Goal: Navigation & Orientation: Understand site structure

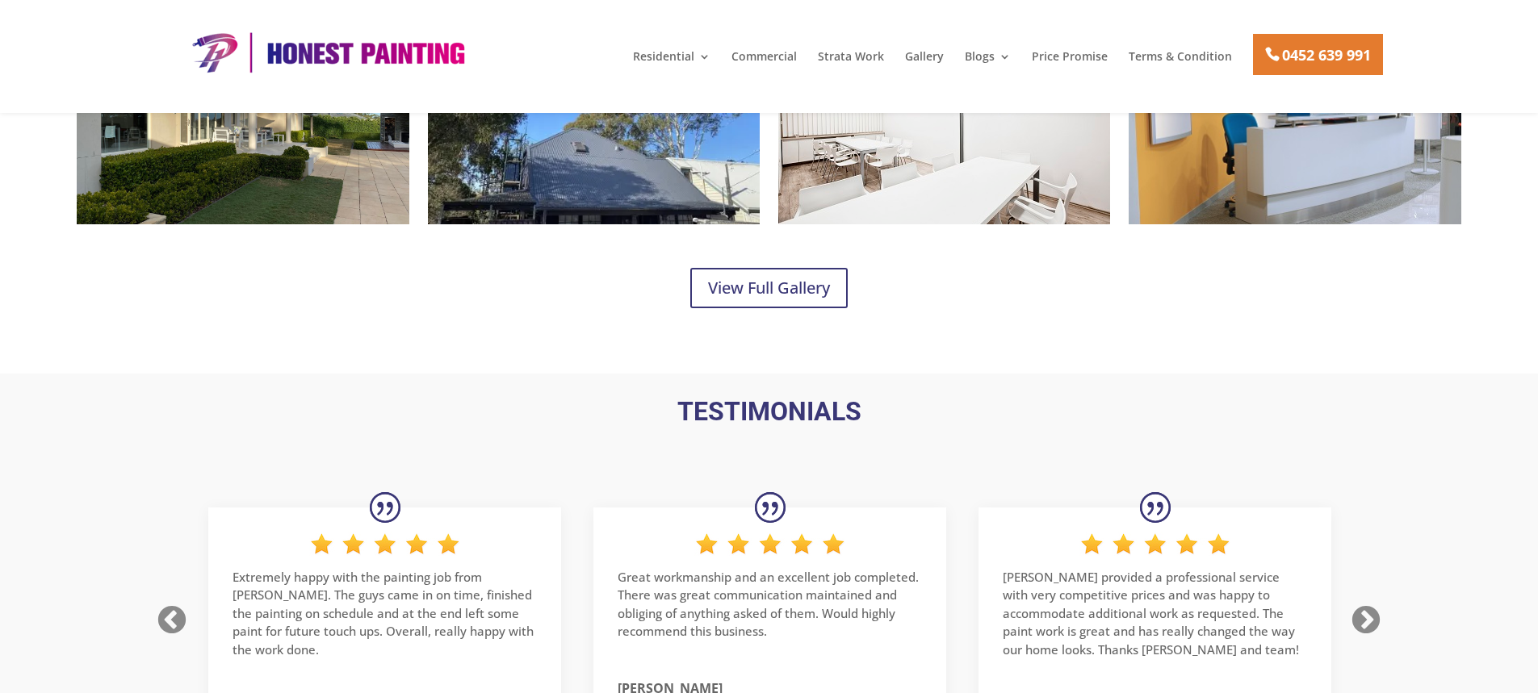
scroll to position [2217, 0]
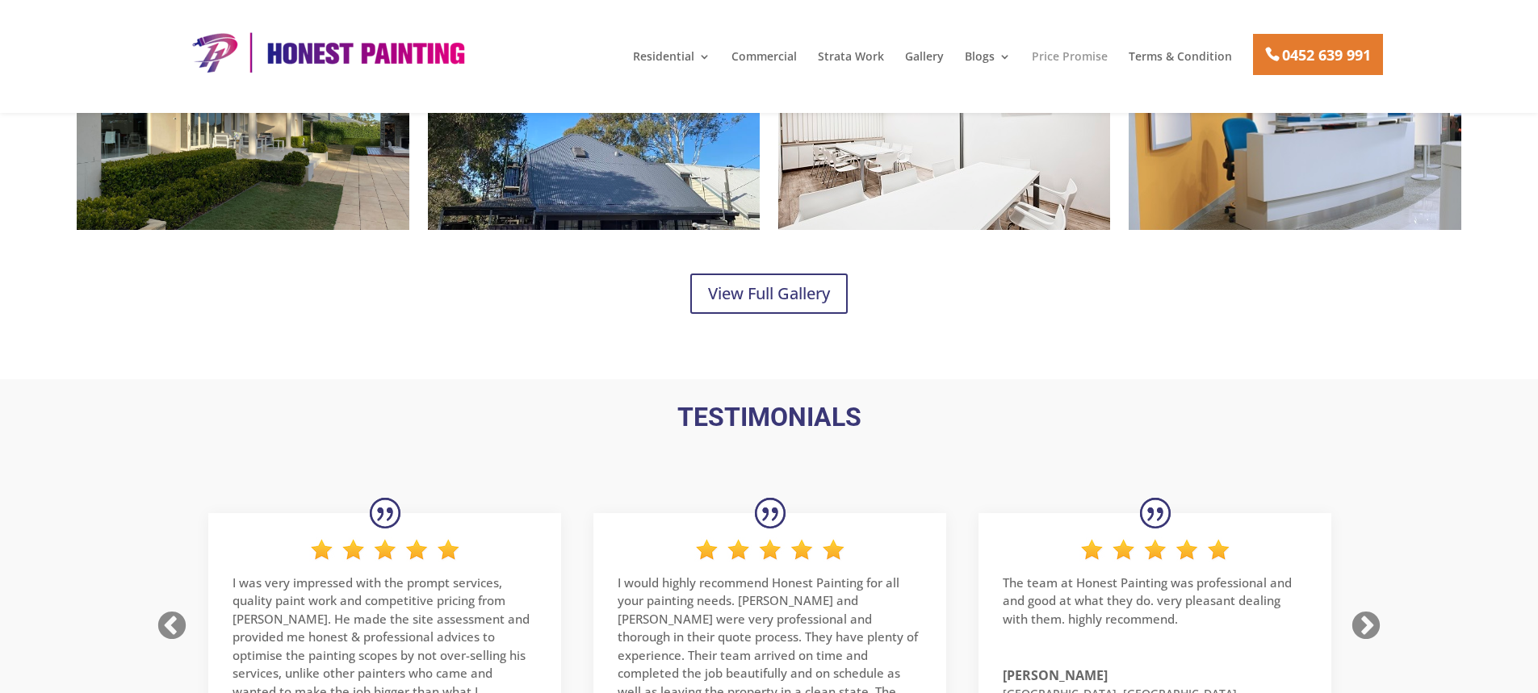
click at [1088, 55] on link "Price Promise" at bounding box center [1070, 64] width 76 height 27
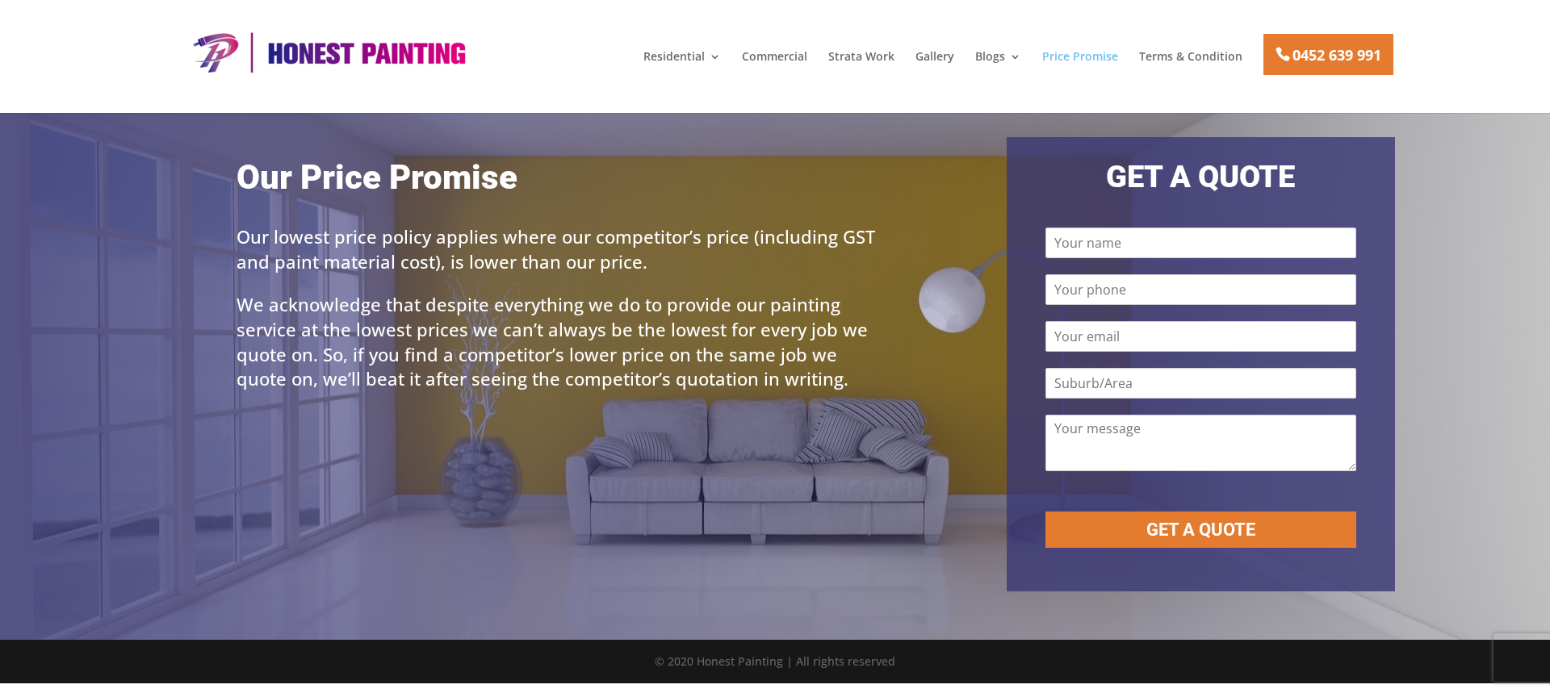
drag, startPoint x: 0, startPoint y: 0, endPoint x: 1088, endPoint y: 55, distance: 1089.4
click at [1088, 55] on link "Price Promise" at bounding box center [1080, 64] width 76 height 27
click at [849, 53] on link "Strata Work" at bounding box center [861, 64] width 66 height 27
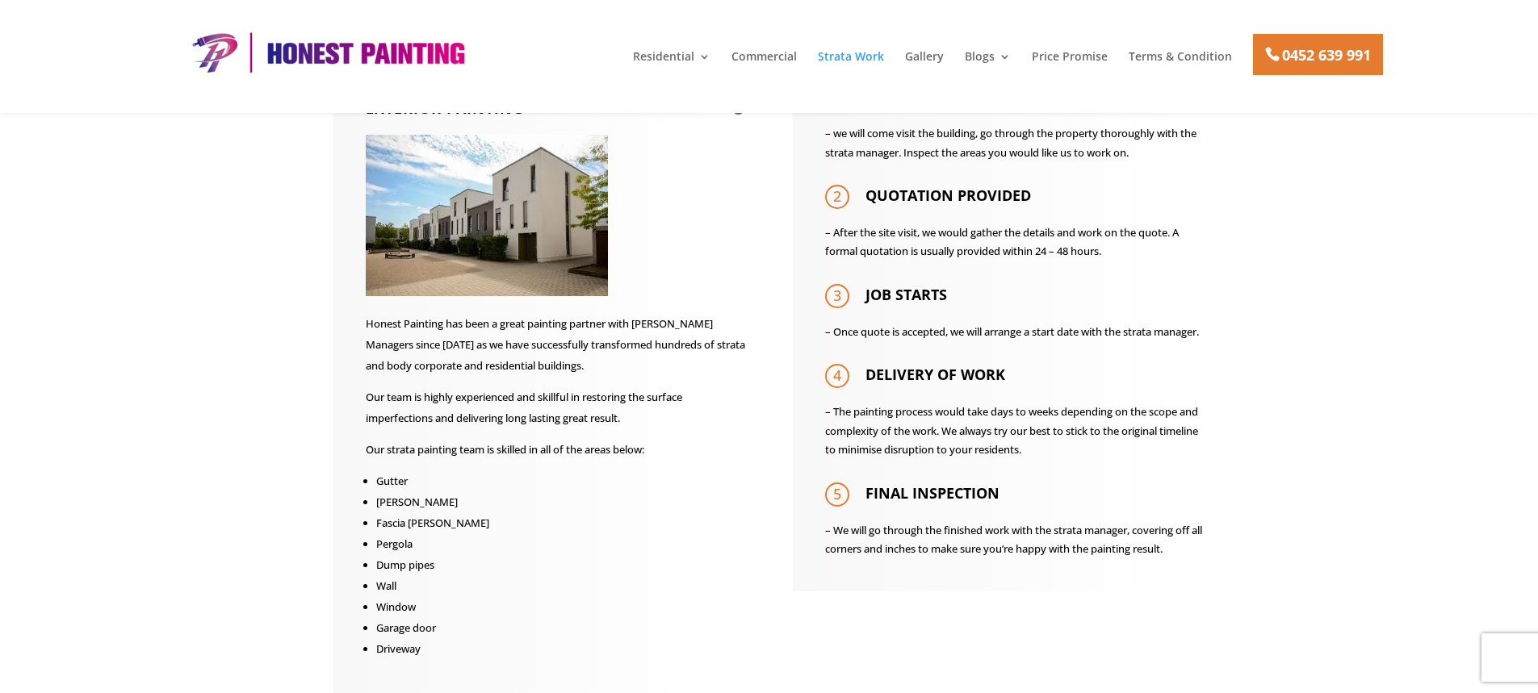
scroll to position [646, 0]
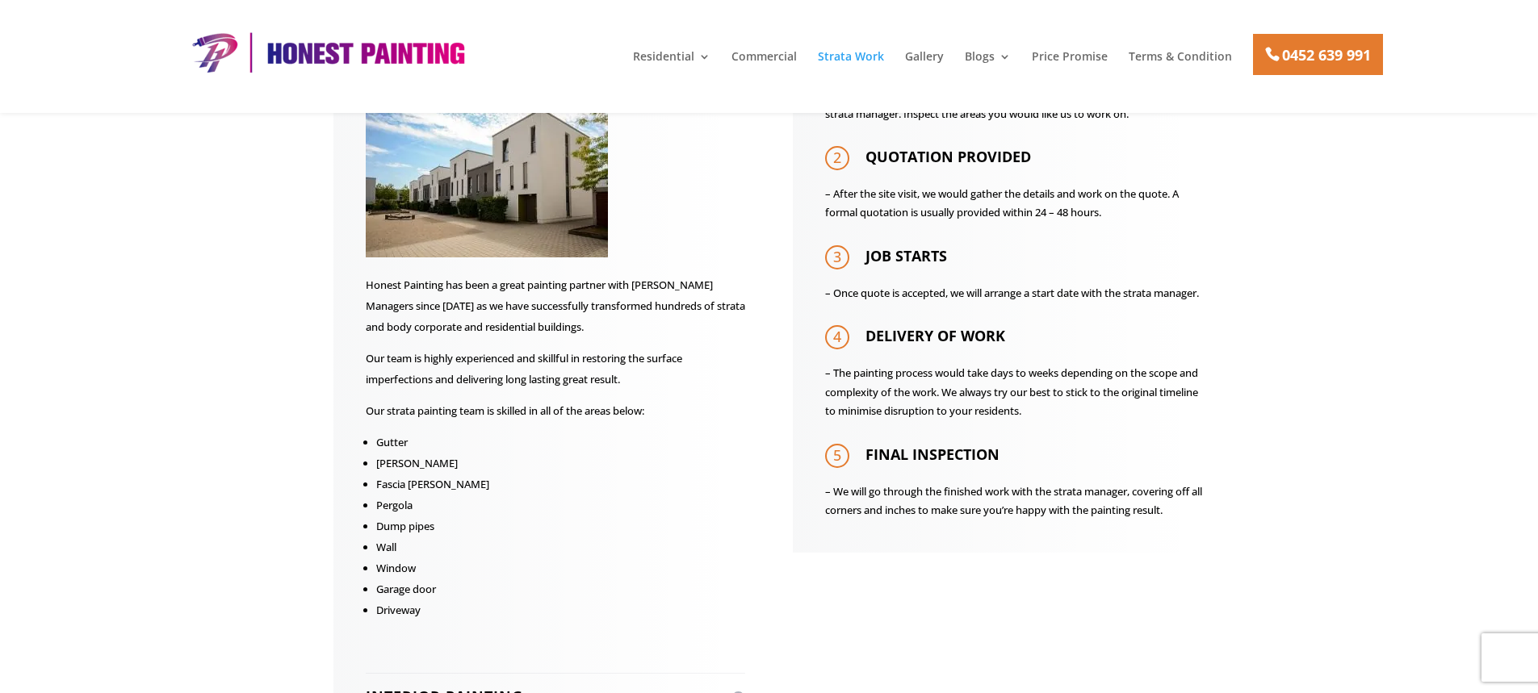
click at [766, 46] on div at bounding box center [793, 52] width 1230 height 81
click at [764, 56] on link "Commercial" at bounding box center [763, 64] width 65 height 27
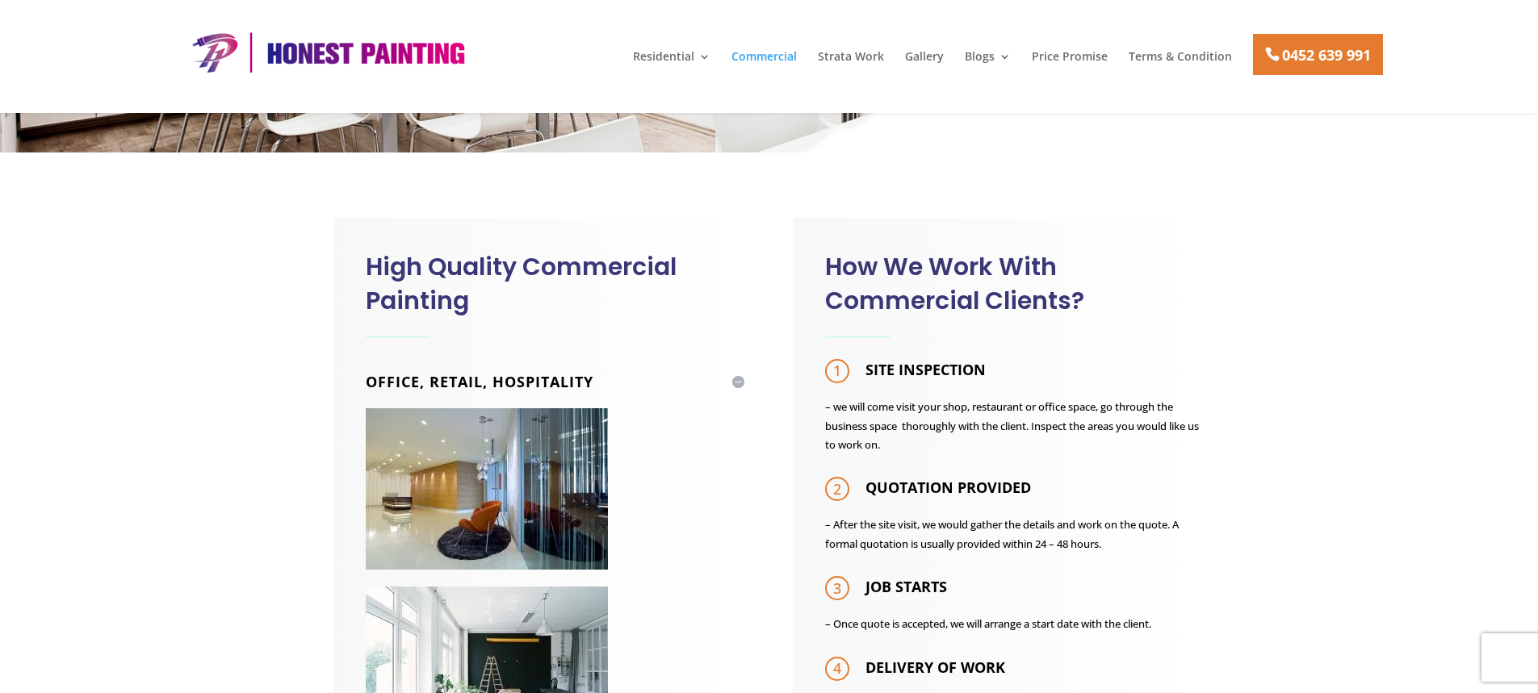
scroll to position [323, 0]
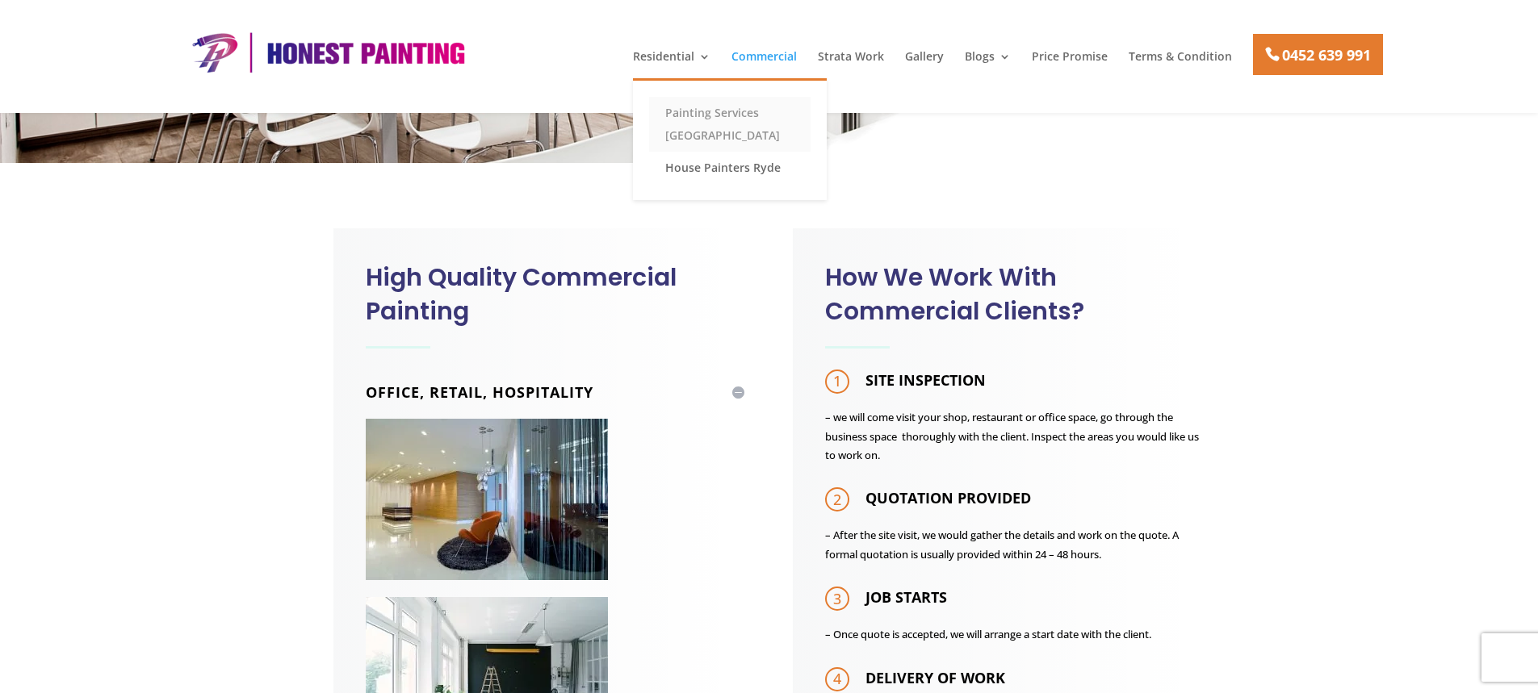
click at [677, 127] on link "Painting Services [GEOGRAPHIC_DATA]" at bounding box center [729, 124] width 161 height 55
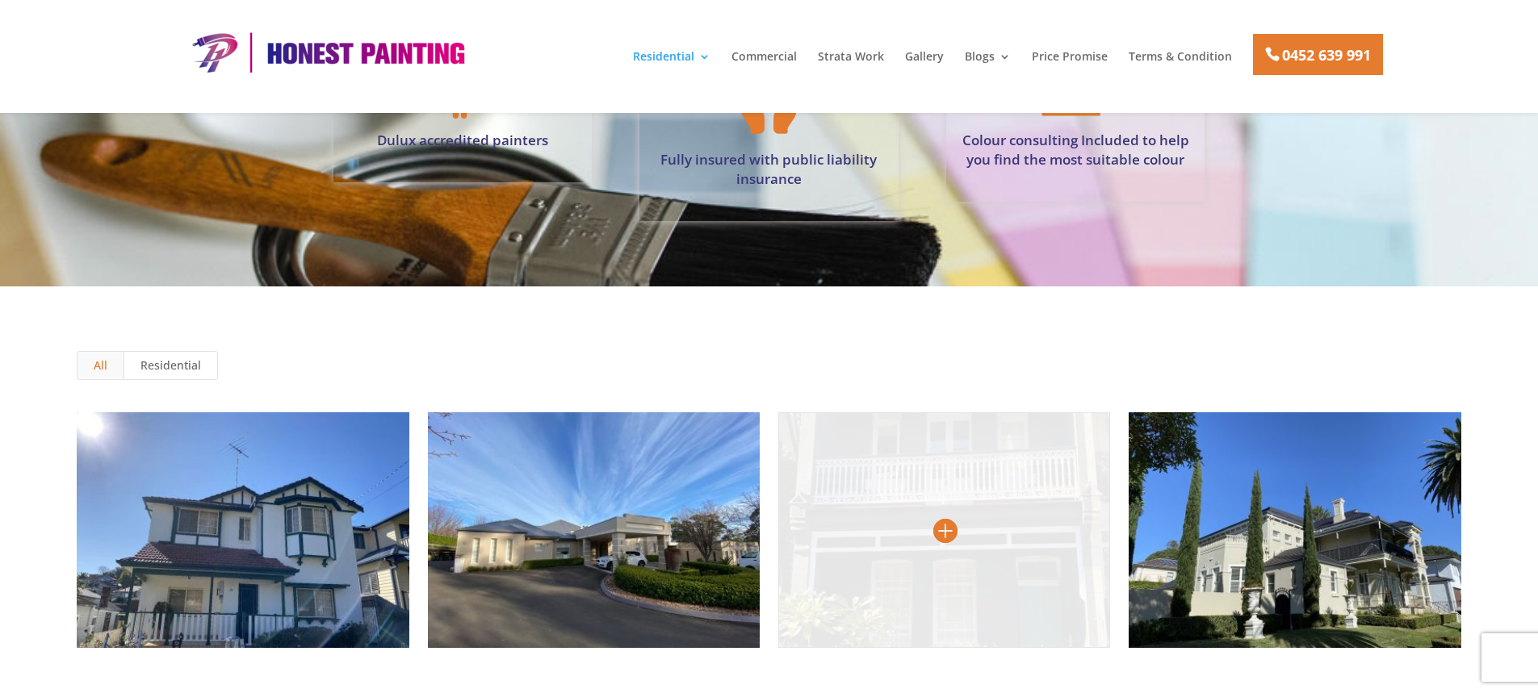
scroll to position [3670, 0]
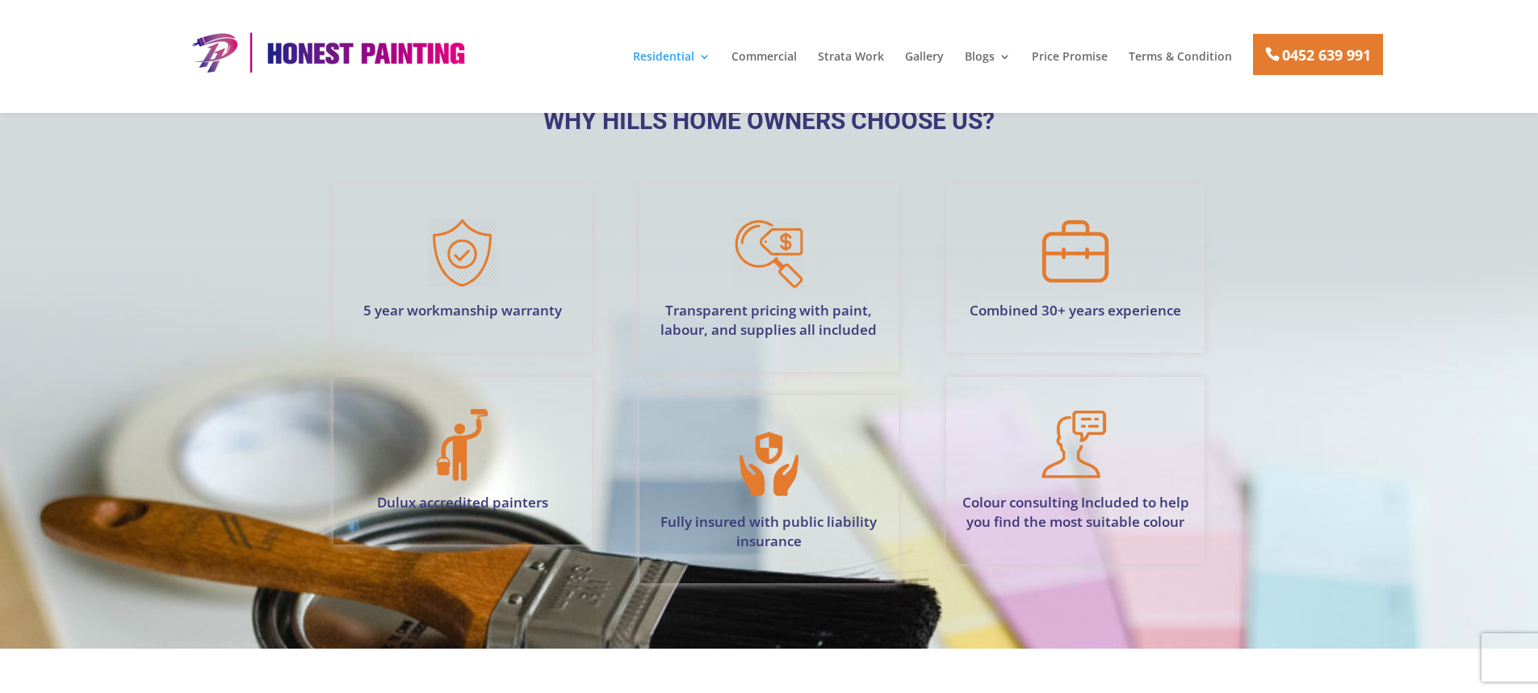
click at [375, 55] on img at bounding box center [327, 53] width 291 height 44
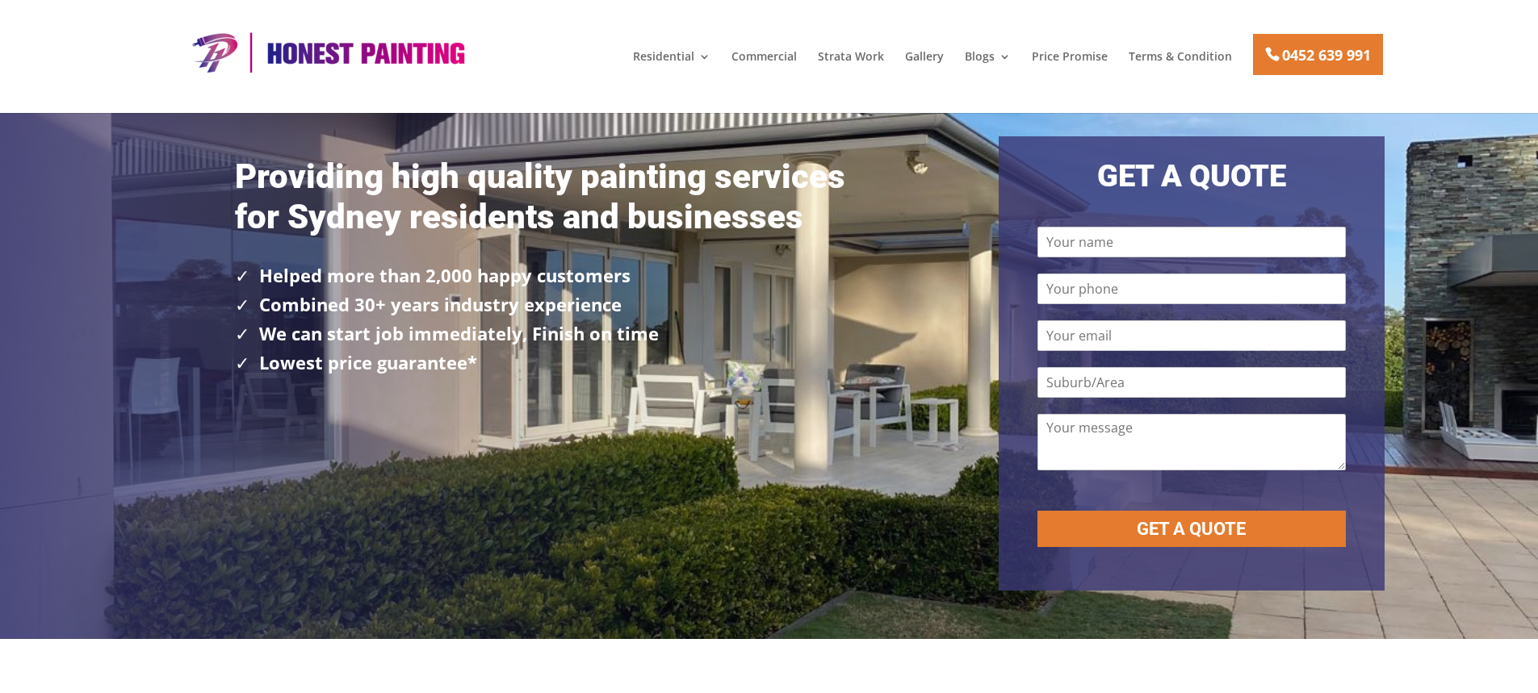
click at [407, 48] on img at bounding box center [327, 53] width 291 height 44
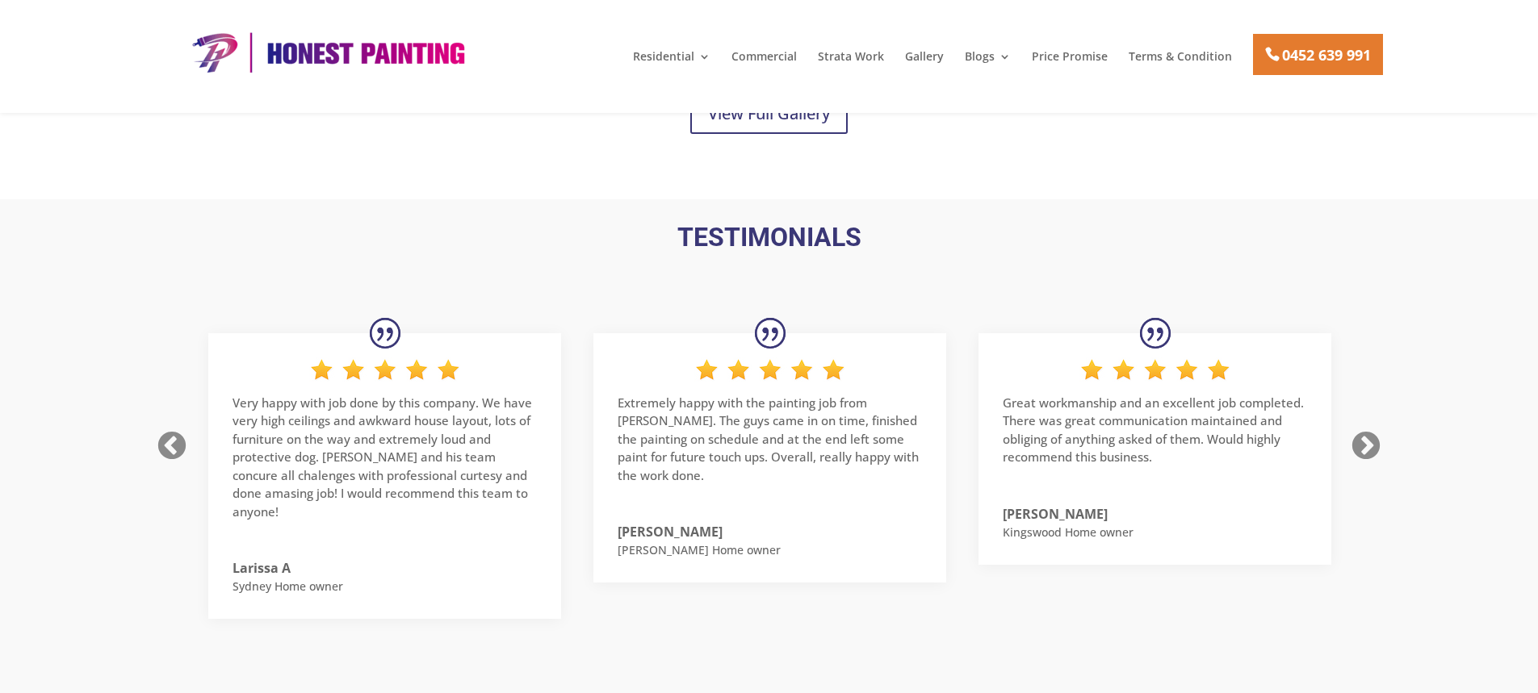
scroll to position [2056, 0]
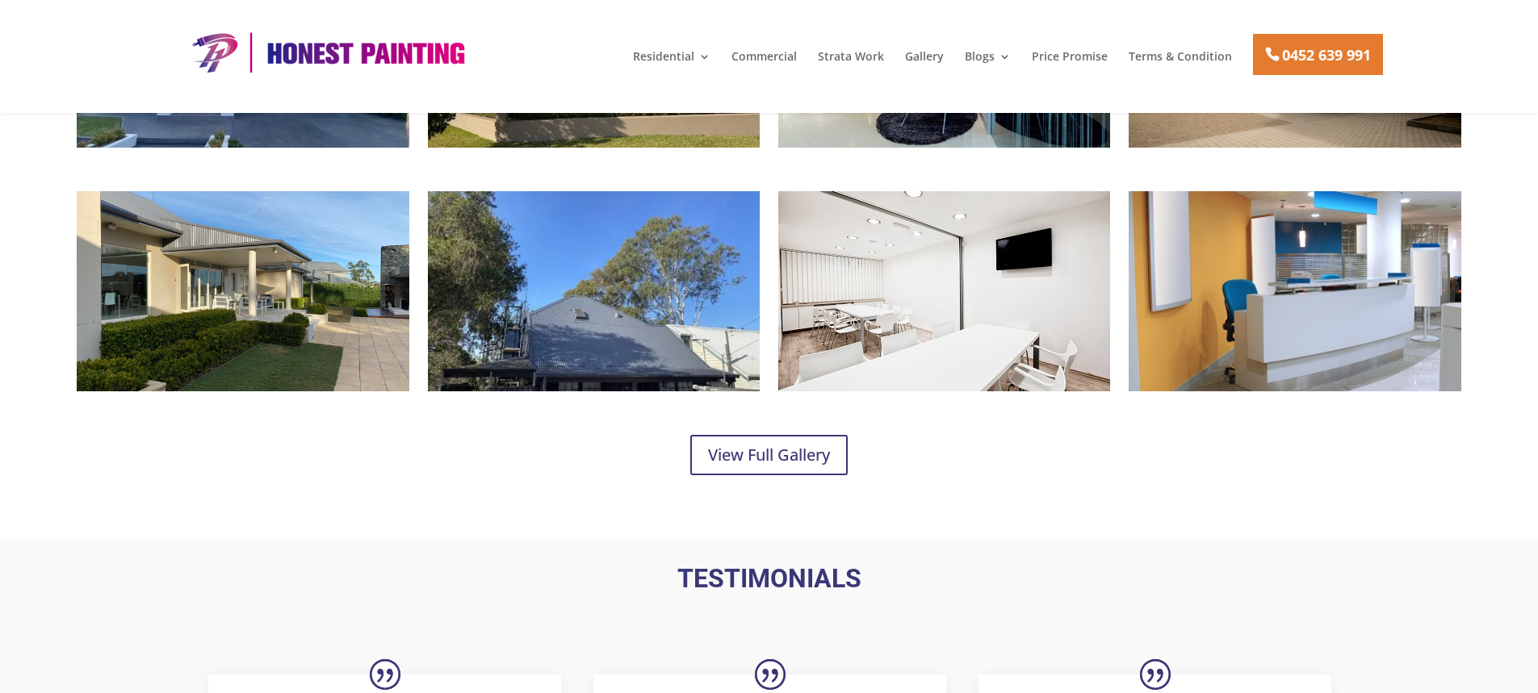
click at [392, 41] on img at bounding box center [327, 53] width 291 height 44
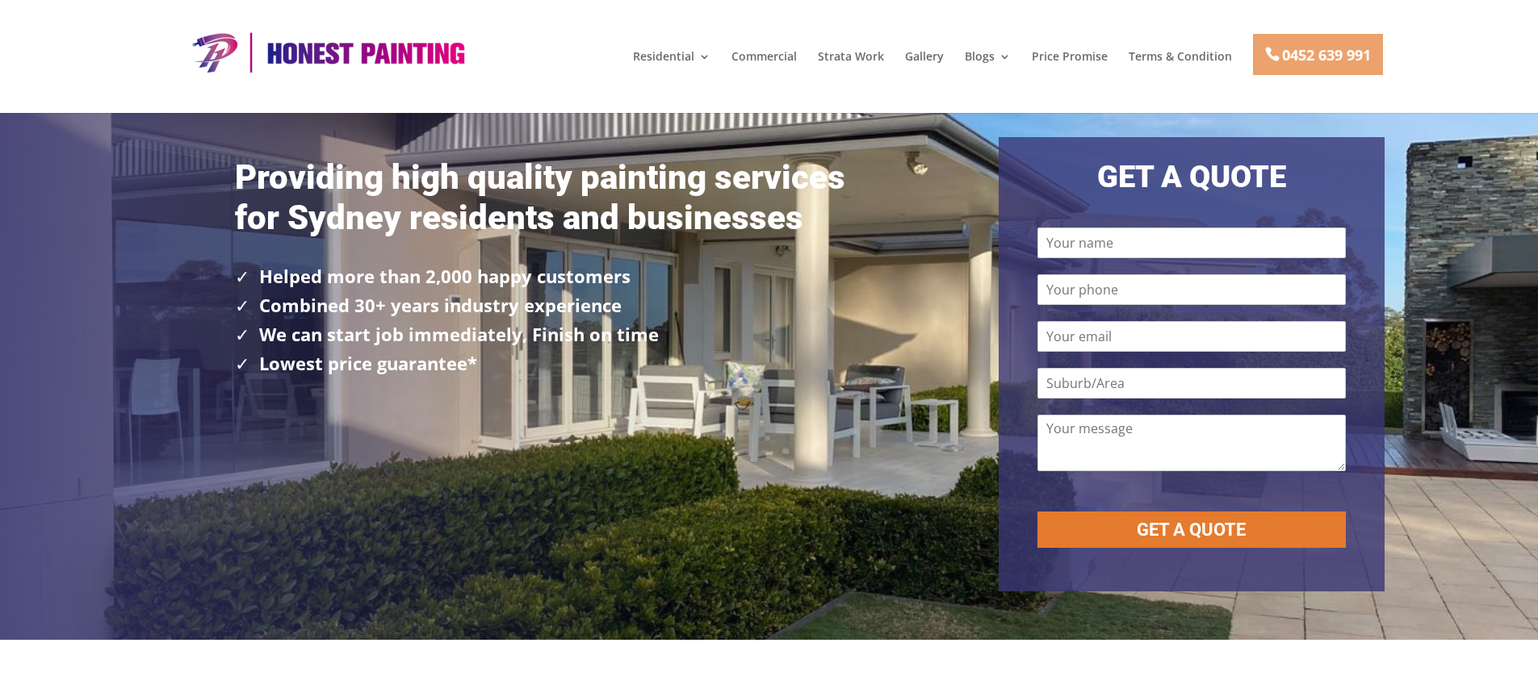
click at [1272, 68] on link "0452 639 991" at bounding box center [1318, 54] width 130 height 41
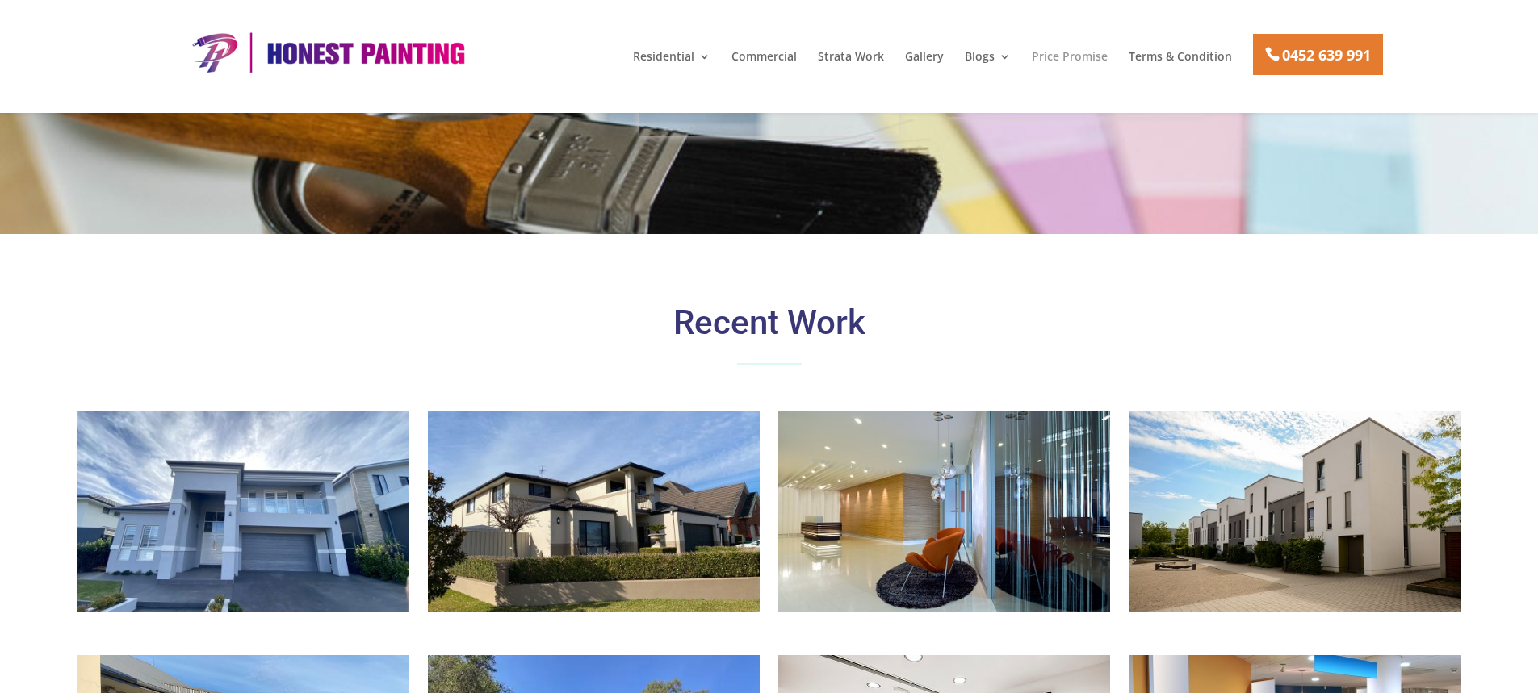
scroll to position [1453, 0]
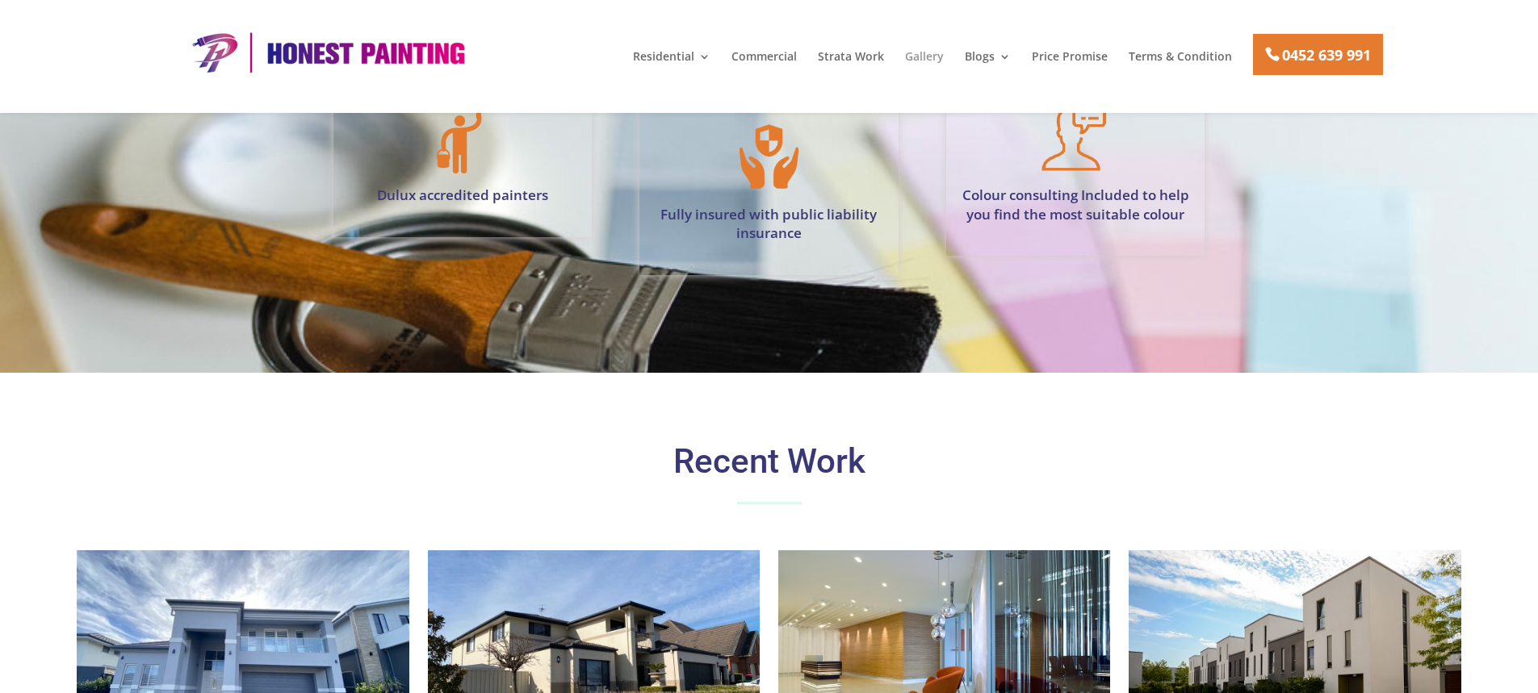
click at [936, 55] on link "Gallery" at bounding box center [924, 64] width 39 height 27
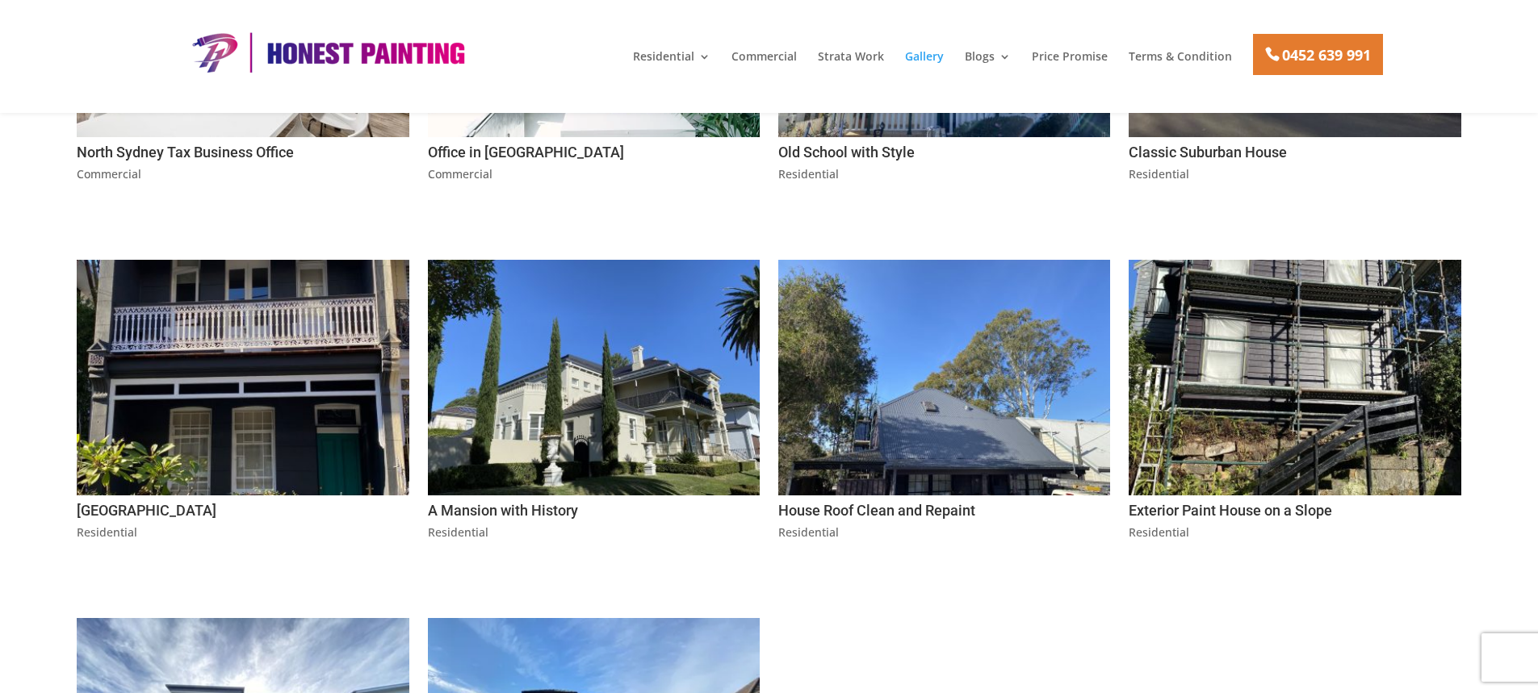
scroll to position [565, 0]
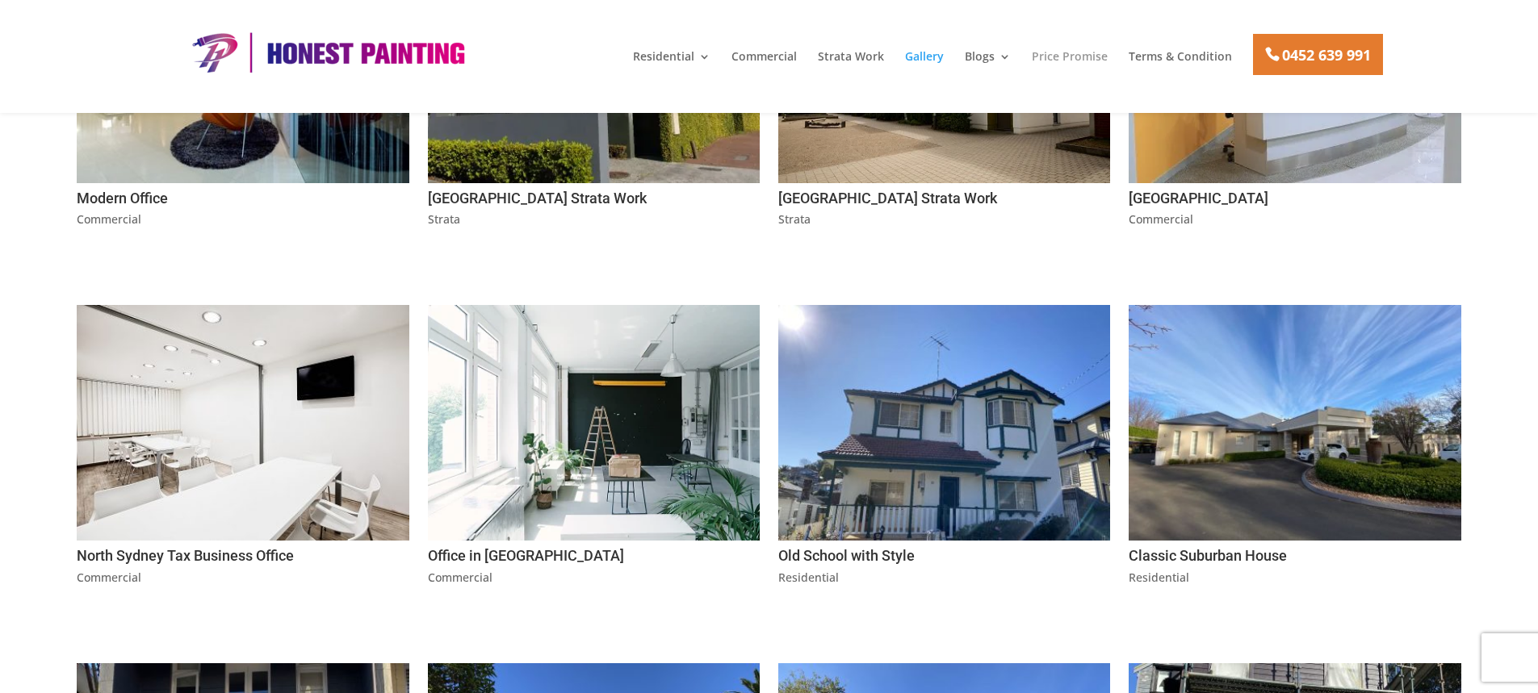
click at [1087, 64] on link "Price Promise" at bounding box center [1070, 64] width 76 height 27
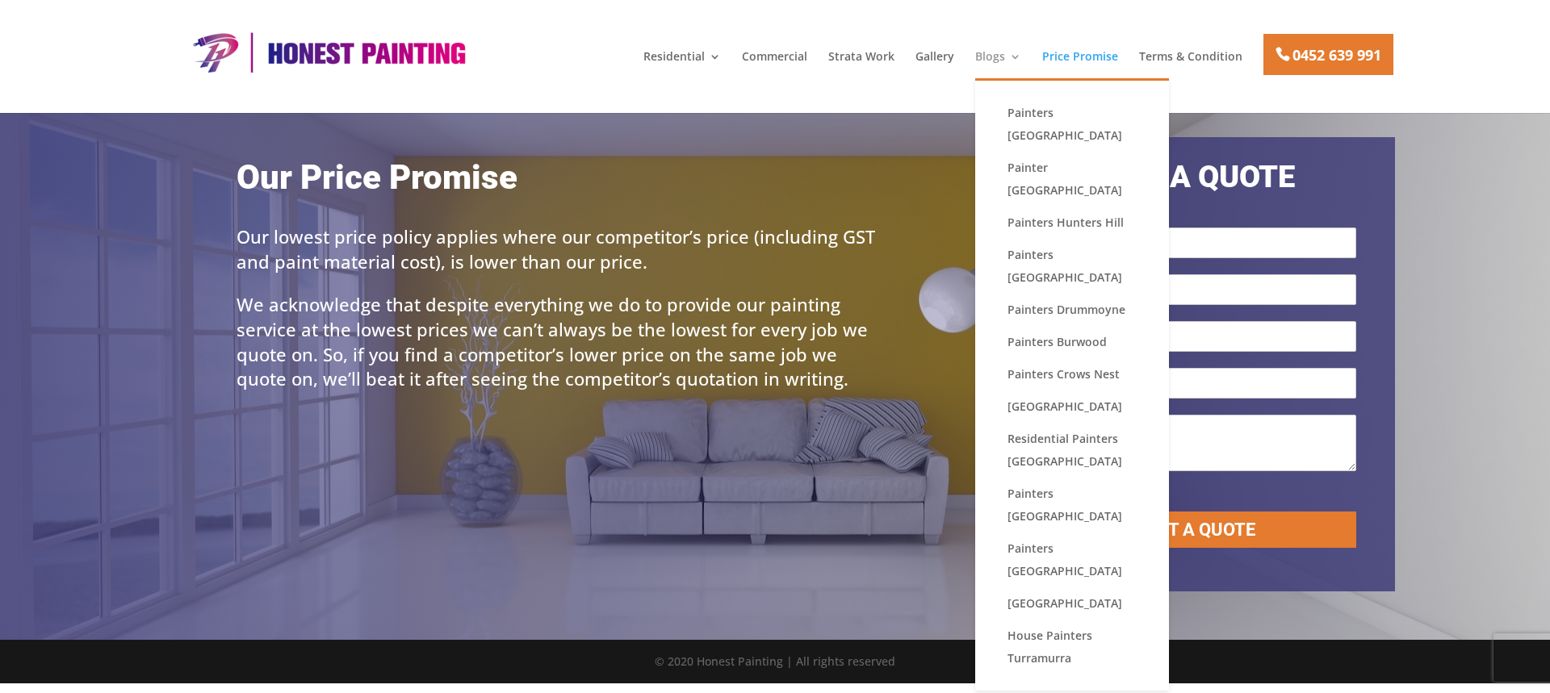
click at [992, 59] on link "Blogs" at bounding box center [998, 64] width 46 height 27
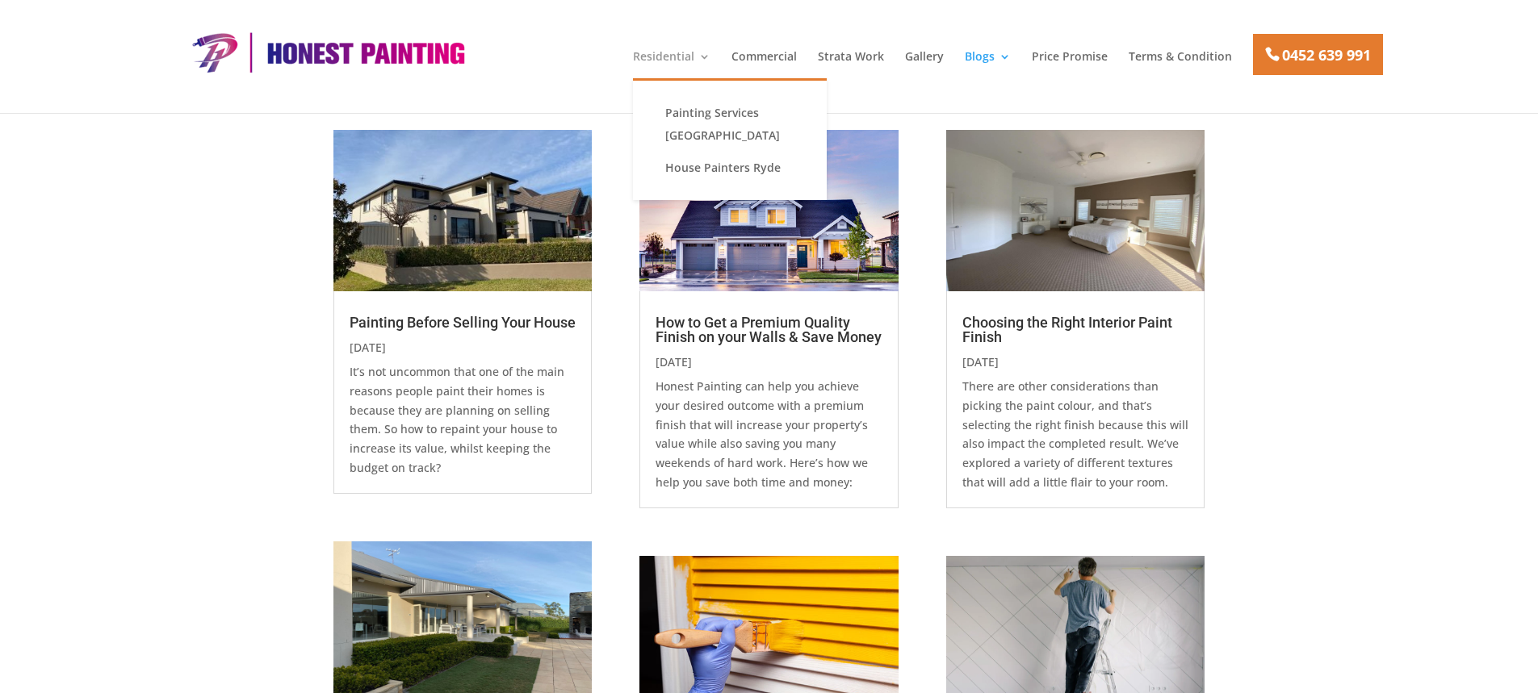
click at [667, 61] on link "Residential" at bounding box center [671, 64] width 77 height 27
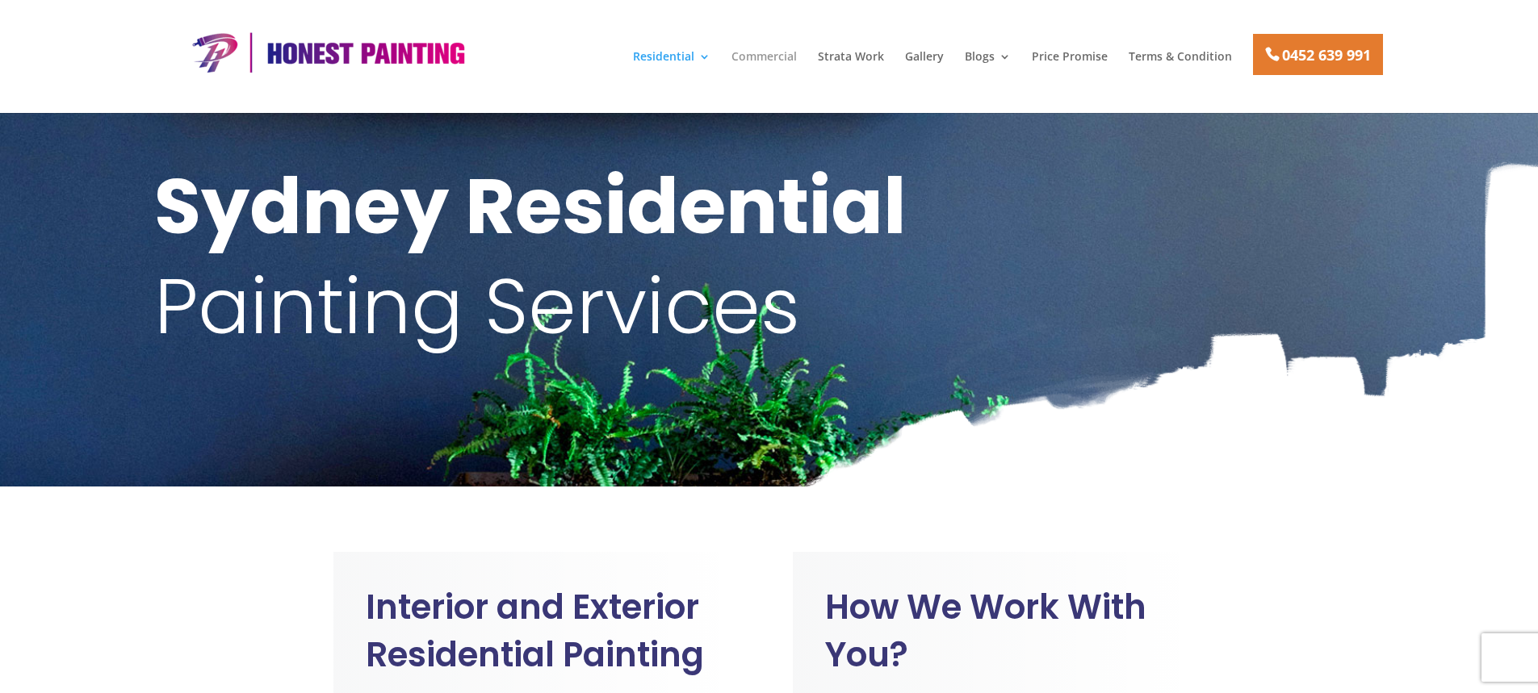
click at [793, 63] on link "Commercial" at bounding box center [763, 64] width 65 height 27
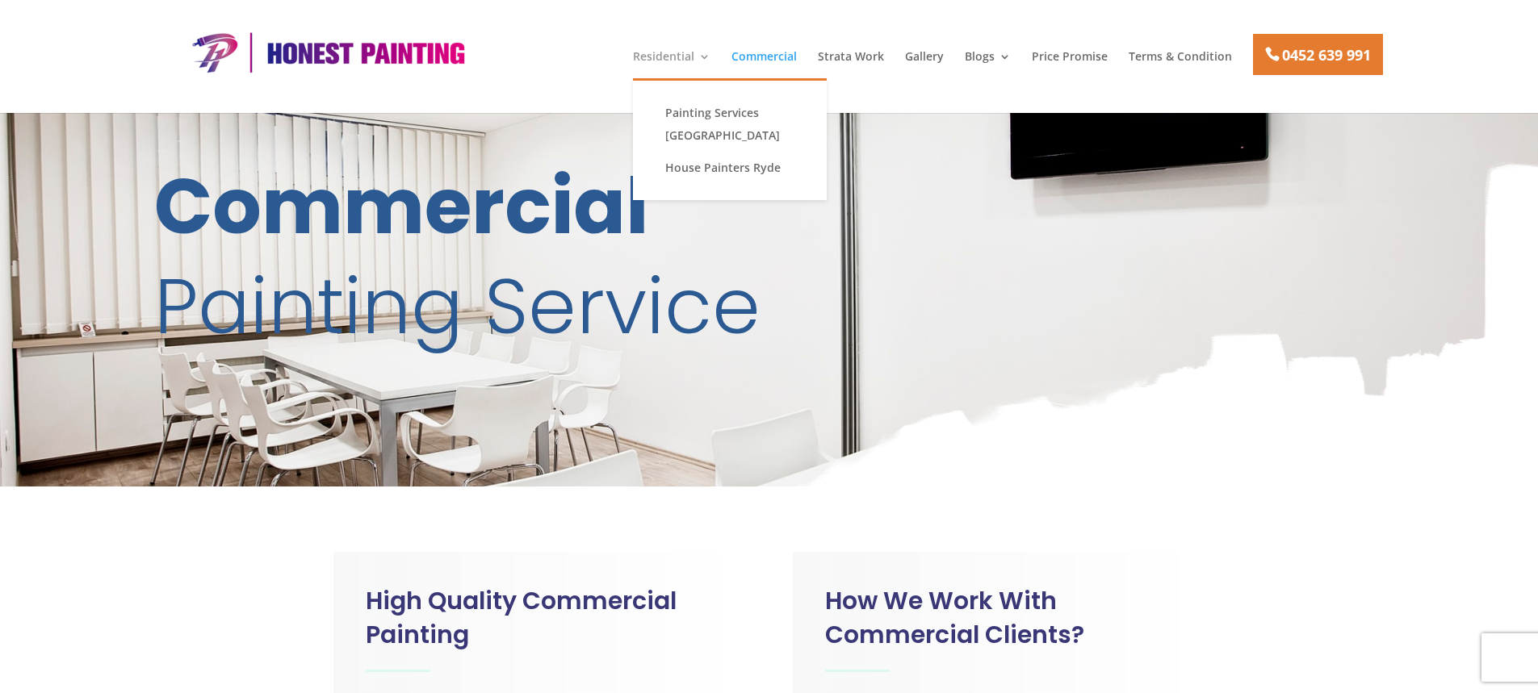
click at [680, 60] on link "Residential" at bounding box center [671, 64] width 77 height 27
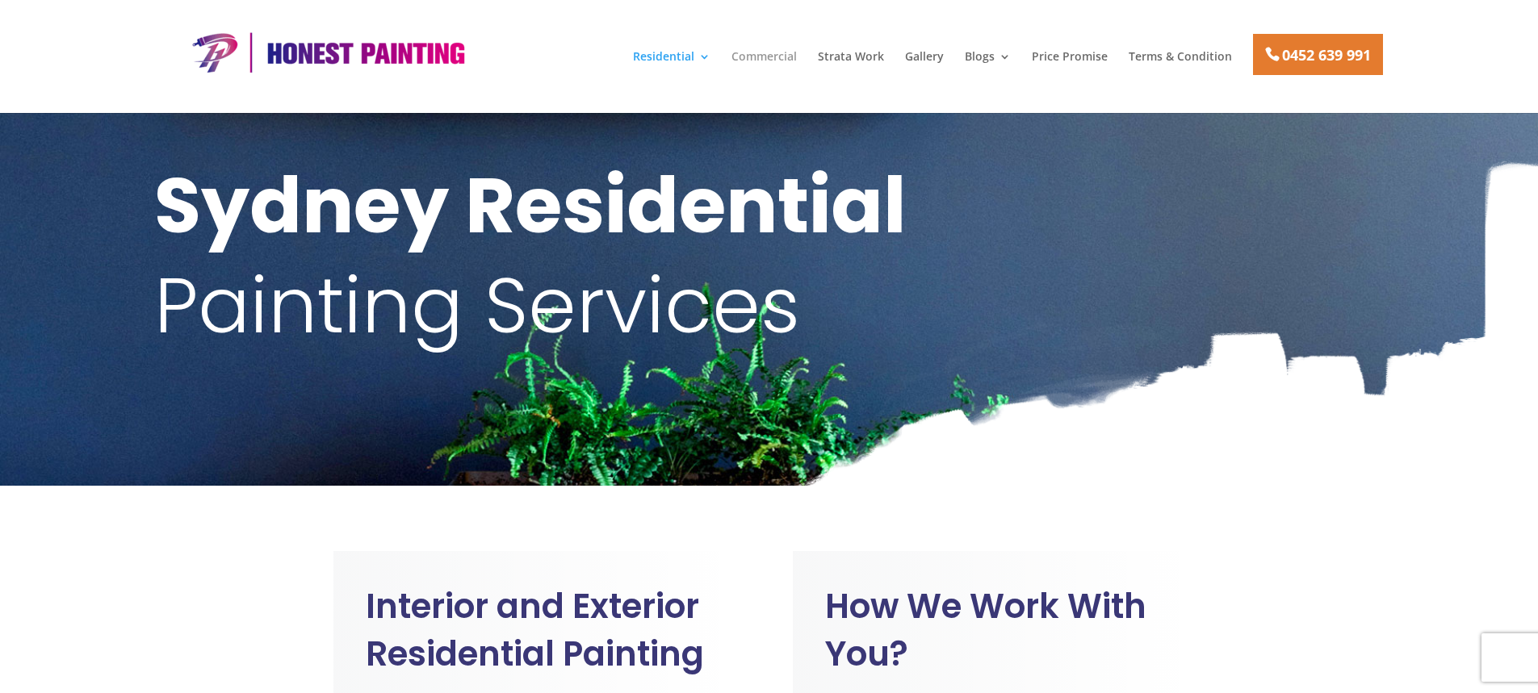
click at [767, 56] on link "Commercial" at bounding box center [763, 64] width 65 height 27
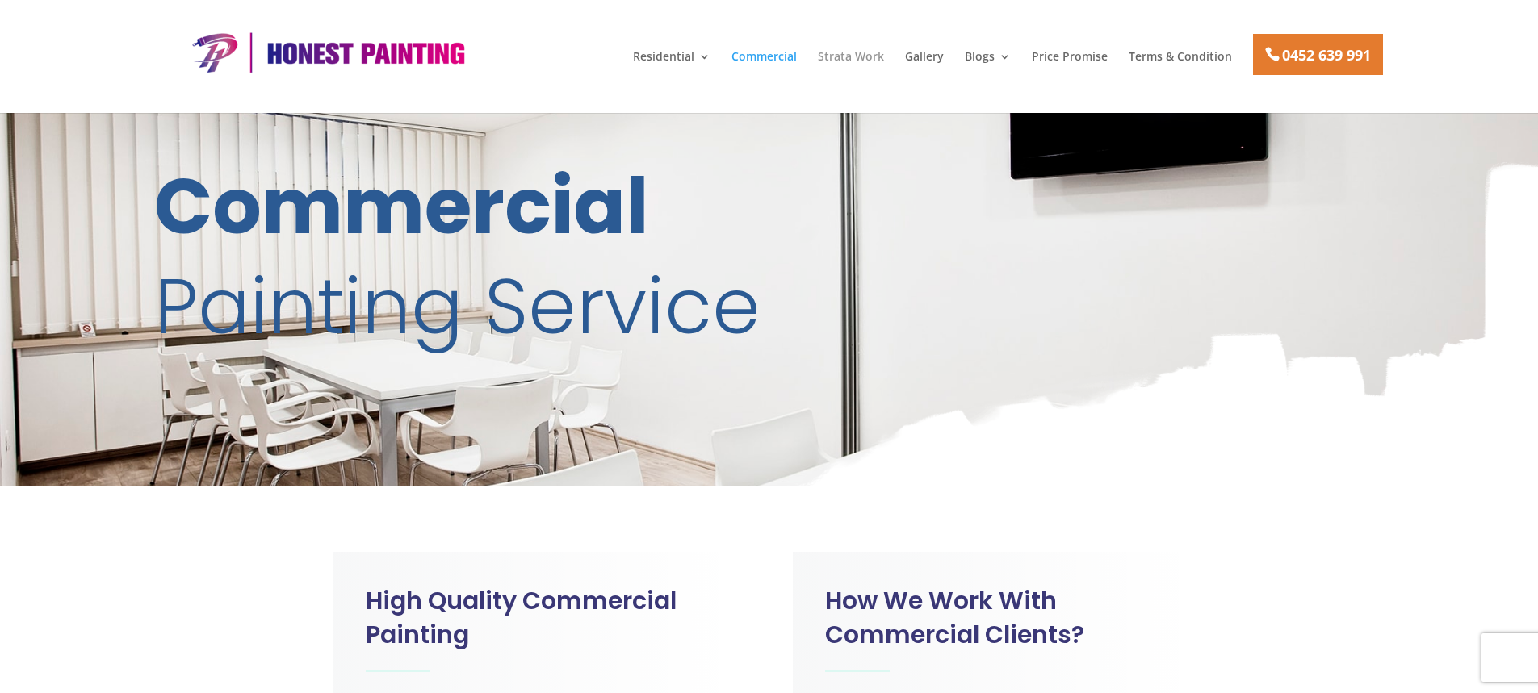
click at [848, 52] on link "Strata Work" at bounding box center [851, 64] width 66 height 27
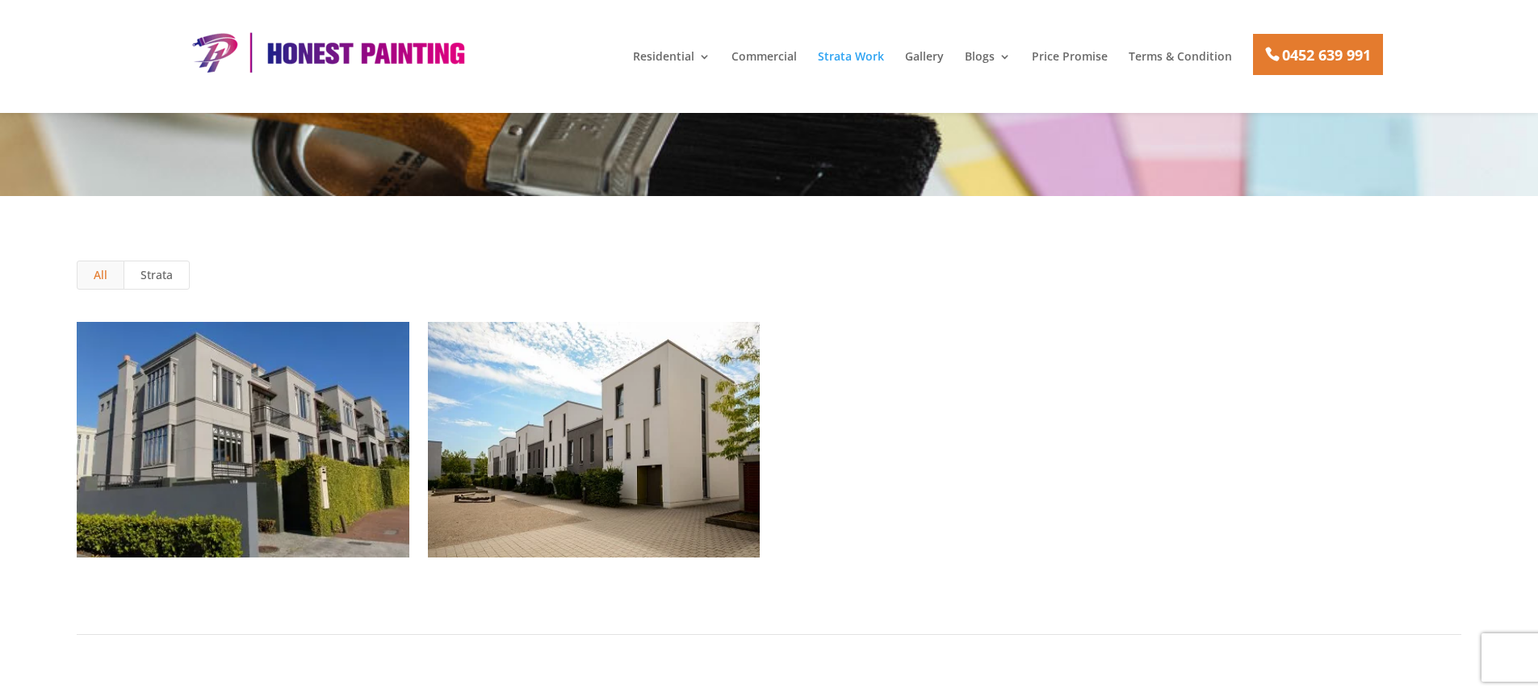
scroll to position [1307, 0]
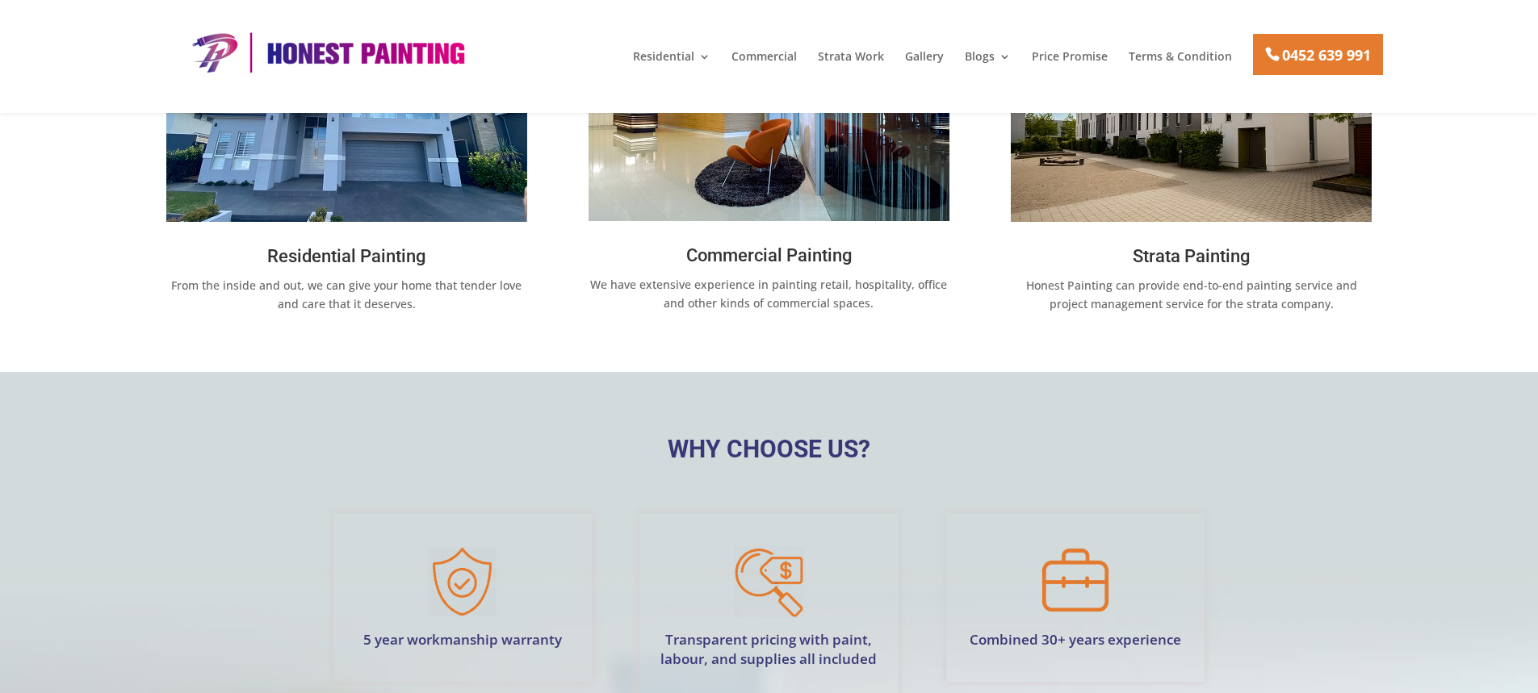
scroll to position [969, 0]
